Goal: Information Seeking & Learning: Learn about a topic

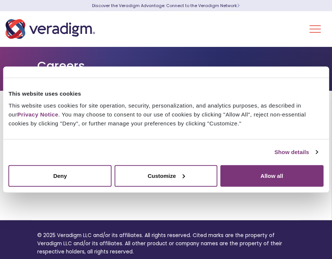
click at [250, 175] on button "Allow all" at bounding box center [271, 176] width 103 height 22
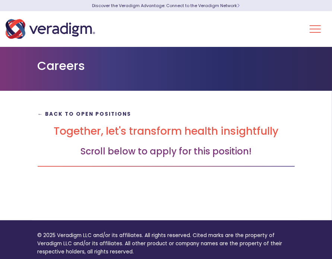
click at [83, 115] on strong "← Back to Open Positions" at bounding box center [85, 114] width 94 height 7
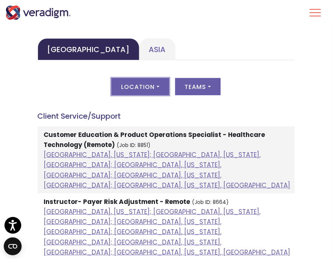
scroll to position [410, 0]
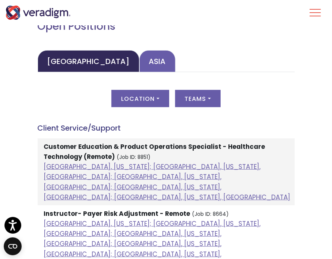
click at [139, 61] on link "Asia" at bounding box center [157, 61] width 36 height 22
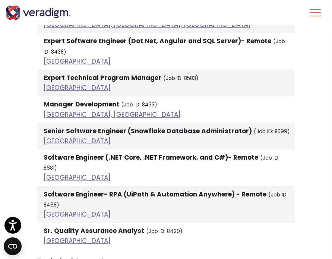
scroll to position [1787, 0]
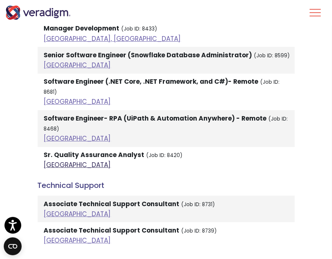
click at [53, 160] on link "India" at bounding box center [77, 164] width 67 height 9
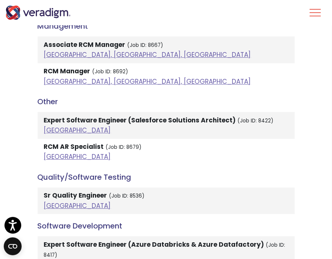
scroll to position [1489, 0]
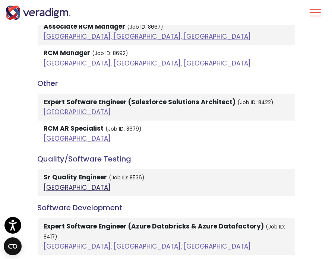
click at [52, 188] on link "[GEOGRAPHIC_DATA]" at bounding box center [77, 187] width 67 height 9
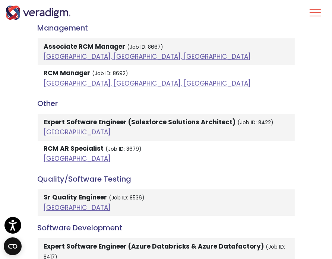
scroll to position [1452, 0]
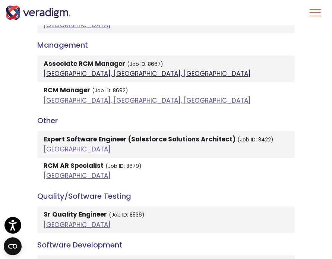
click at [74, 73] on link "[GEOGRAPHIC_DATA], [GEOGRAPHIC_DATA], [GEOGRAPHIC_DATA]" at bounding box center [147, 73] width 207 height 9
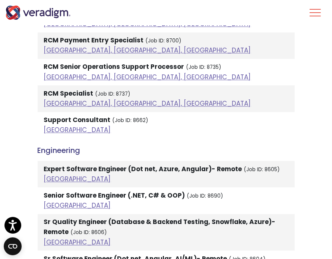
scroll to position [931, 0]
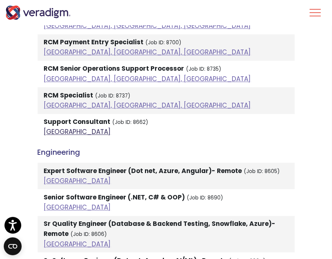
click at [50, 129] on link "[GEOGRAPHIC_DATA]" at bounding box center [77, 131] width 67 height 9
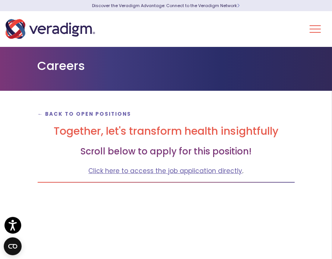
click at [309, 29] on div "Life Sciences Health Plans + Payers Healthcare Providers Health IT Vendors Insi…" at bounding box center [166, 29] width 332 height 36
click at [182, 172] on link "Click here to access the job application directly" at bounding box center [166, 170] width 154 height 9
click at [320, 30] on button "Toggle Navigation Menu" at bounding box center [314, 28] width 11 height 19
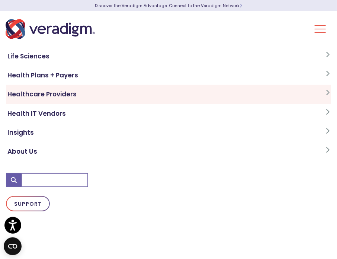
click at [69, 95] on link "Healthcare Providers" at bounding box center [168, 94] width 325 height 19
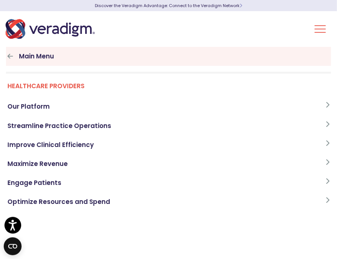
click at [33, 59] on link "Main Menu" at bounding box center [168, 56] width 325 height 19
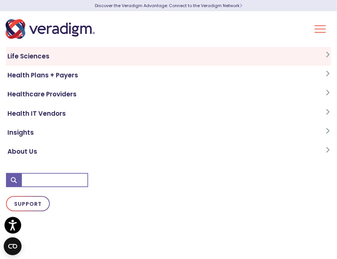
click at [48, 58] on link "Life Sciences" at bounding box center [168, 56] width 325 height 19
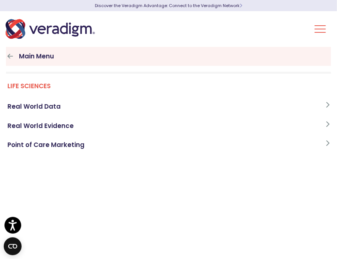
click at [10, 59] on link "Main Menu" at bounding box center [168, 56] width 325 height 19
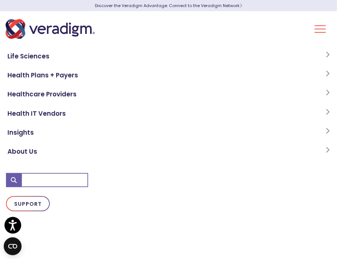
click at [77, 31] on img "Veradigm logo" at bounding box center [50, 29] width 89 height 25
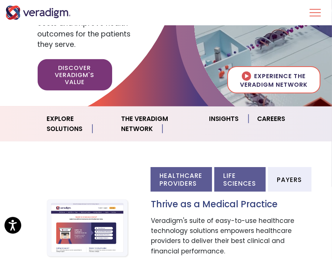
scroll to position [149, 0]
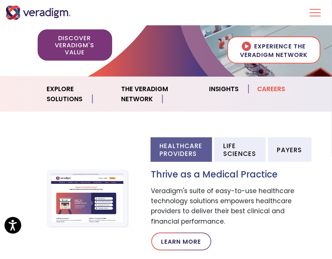
click at [273, 92] on link "Careers" at bounding box center [271, 89] width 46 height 19
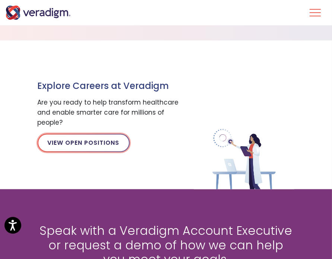
drag, startPoint x: 94, startPoint y: 143, endPoint x: 104, endPoint y: 143, distance: 10.4
click at [93, 143] on link "View Open Positions" at bounding box center [84, 143] width 92 height 18
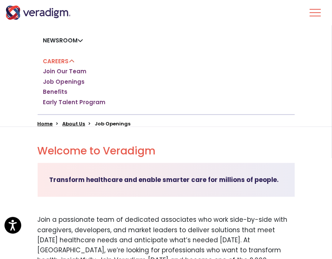
scroll to position [149, 0]
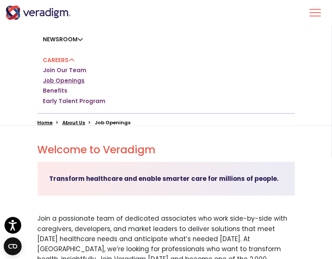
click at [63, 81] on link "Job Openings" at bounding box center [64, 80] width 42 height 7
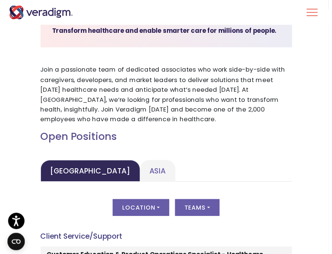
scroll to position [372, 0]
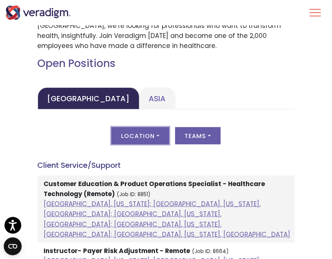
click at [158, 138] on button "Location" at bounding box center [139, 135] width 57 height 17
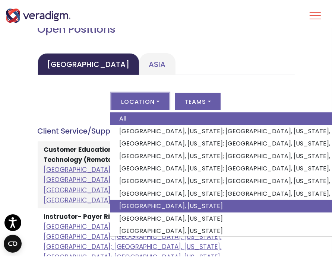
scroll to position [0, 0]
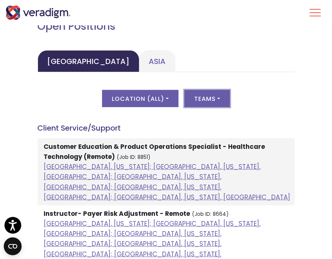
click at [208, 99] on button "Teams" at bounding box center [206, 98] width 45 height 17
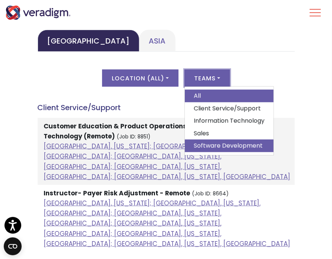
scroll to position [447, 0]
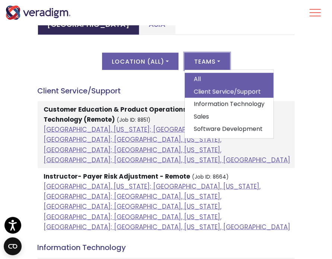
click at [238, 92] on link "Client Service/Support" at bounding box center [229, 92] width 89 height 13
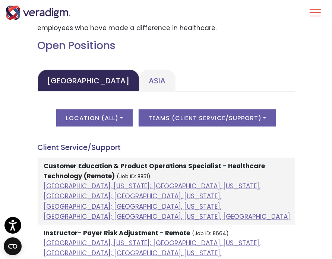
scroll to position [372, 0]
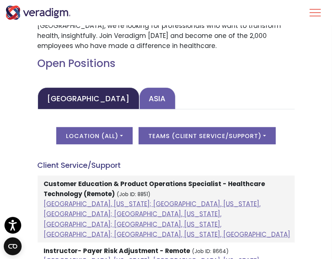
click at [139, 96] on link "Asia" at bounding box center [157, 98] width 36 height 22
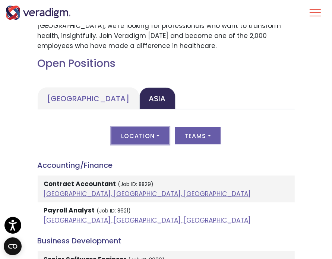
click at [151, 135] on button "Location" at bounding box center [139, 135] width 57 height 17
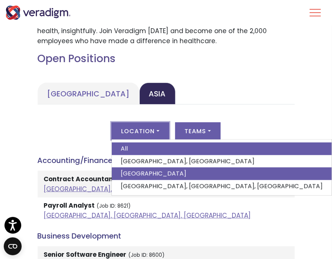
scroll to position [410, 0]
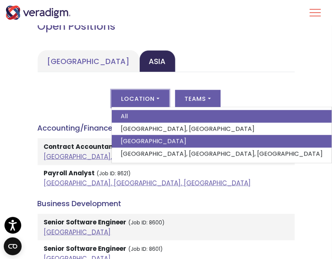
click at [147, 143] on link "[GEOGRAPHIC_DATA]" at bounding box center [222, 141] width 220 height 13
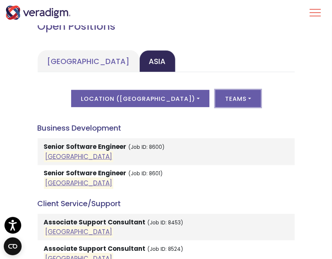
click at [215, 90] on button "Teams" at bounding box center [237, 98] width 45 height 17
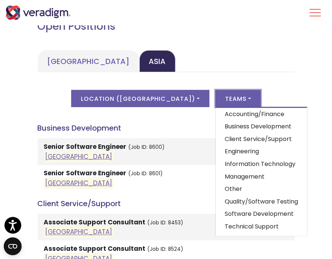
scroll to position [20, 0]
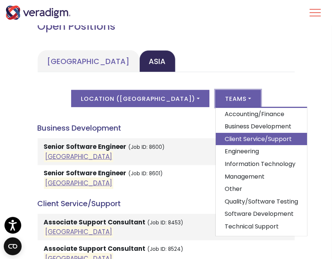
click at [237, 135] on link "Client Service/Support" at bounding box center [261, 139] width 91 height 13
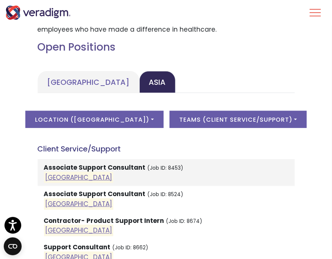
scroll to position [372, 0]
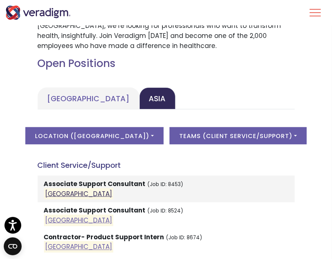
click at [53, 194] on link "[GEOGRAPHIC_DATA]" at bounding box center [78, 193] width 67 height 9
